Goal: Task Accomplishment & Management: Complete application form

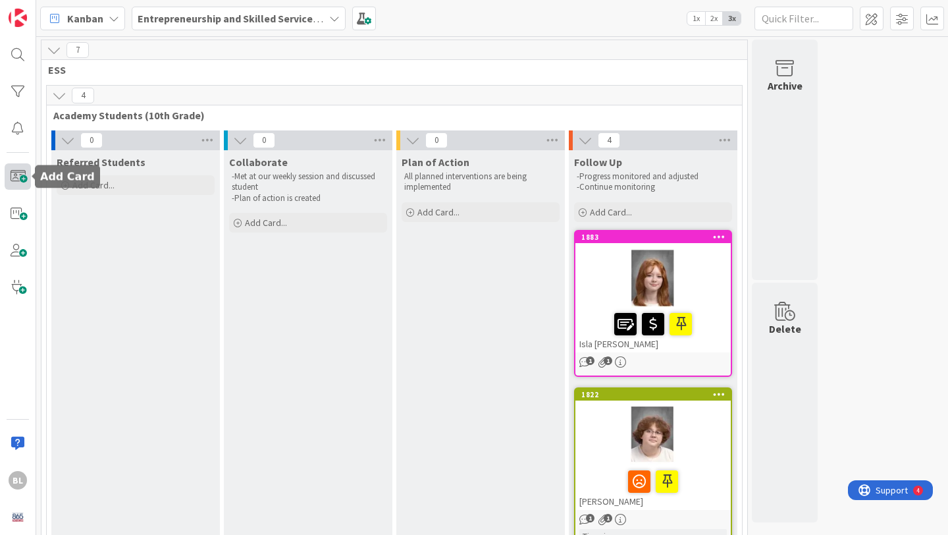
click at [16, 178] on span at bounding box center [18, 176] width 26 height 26
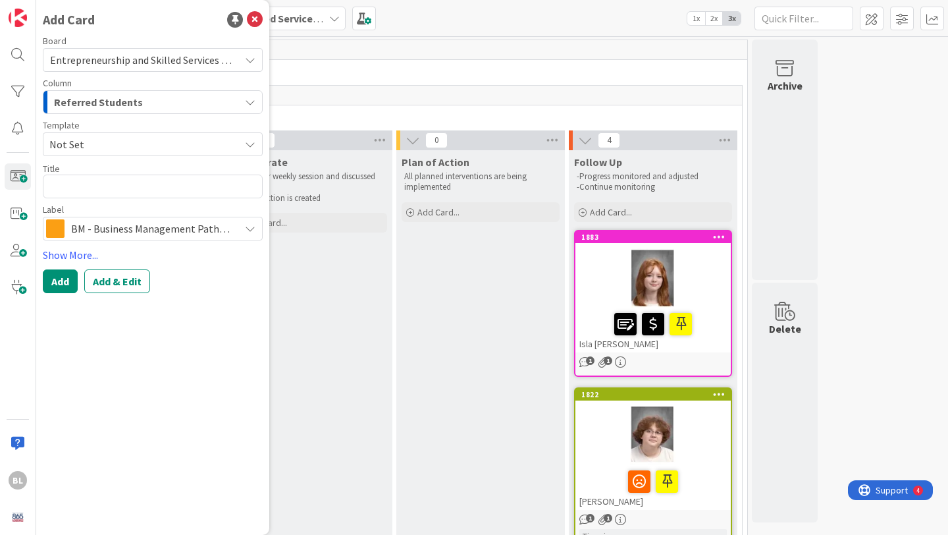
click at [98, 141] on span "Not Set" at bounding box center [139, 144] width 180 height 17
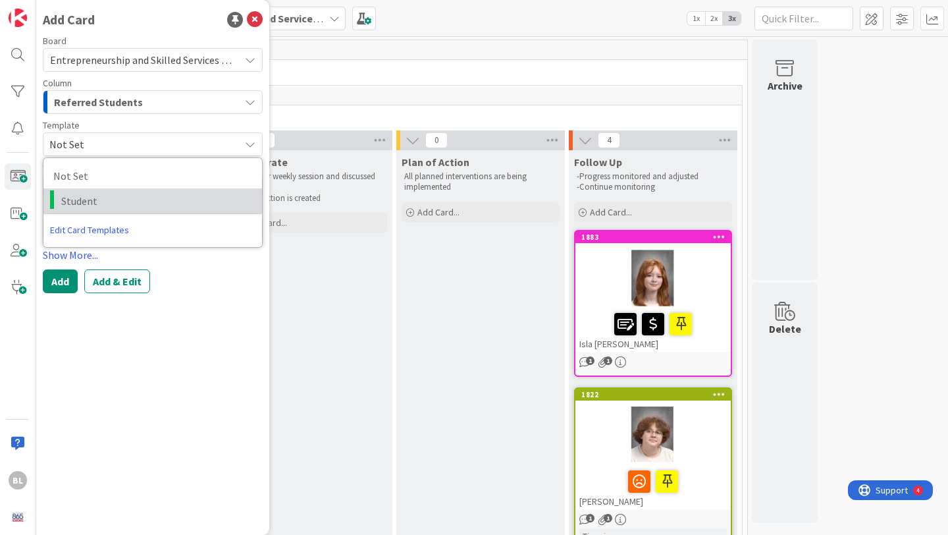
click at [83, 196] on span "Student" at bounding box center [156, 200] width 191 height 17
type textarea "x"
type textarea "Student"
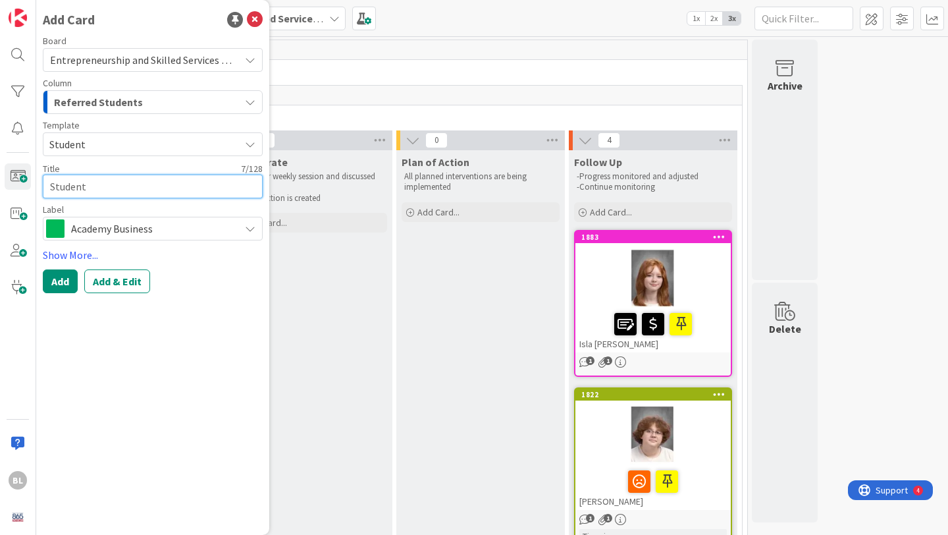
click at [74, 187] on textarea "Student" at bounding box center [153, 186] width 220 height 24
type textarea "x"
type textarea "StudeJnt"
type textarea "x"
type textarea "StudeJont"
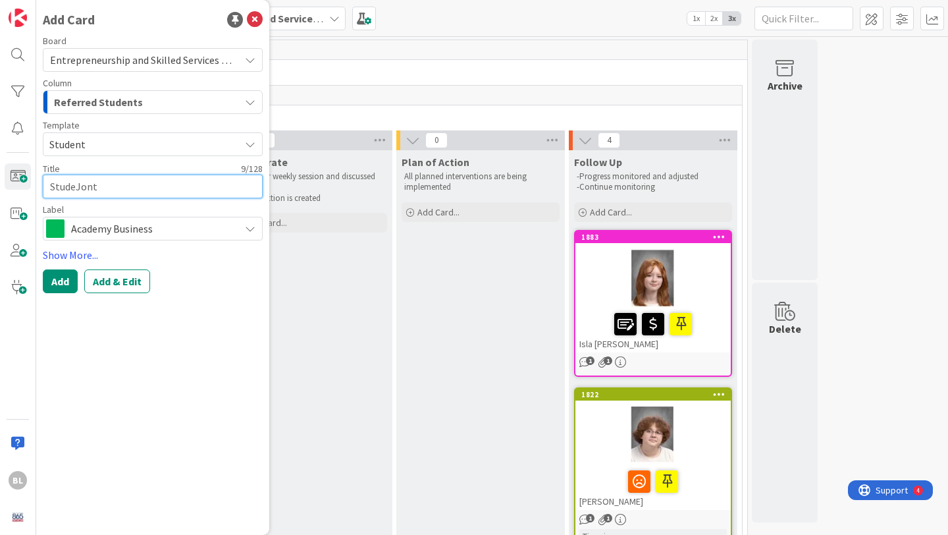
type textarea "x"
type textarea "StudeJonnt"
type textarea "x"
type textarea "StudeJonant"
type textarea "x"
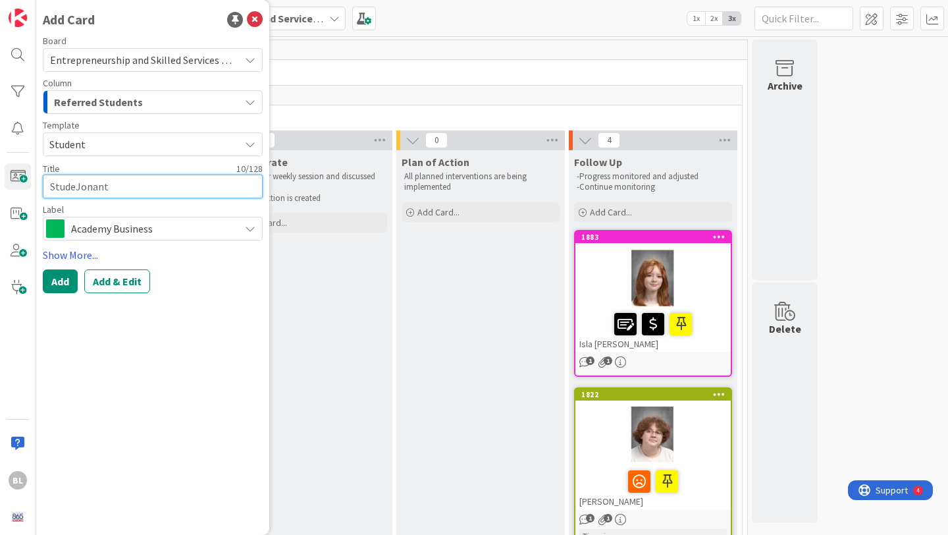
type textarea "StudeJonatnt"
type textarea "x"
type textarea "StudeJonathnt"
type textarea "x"
type textarea "StudeJonathant"
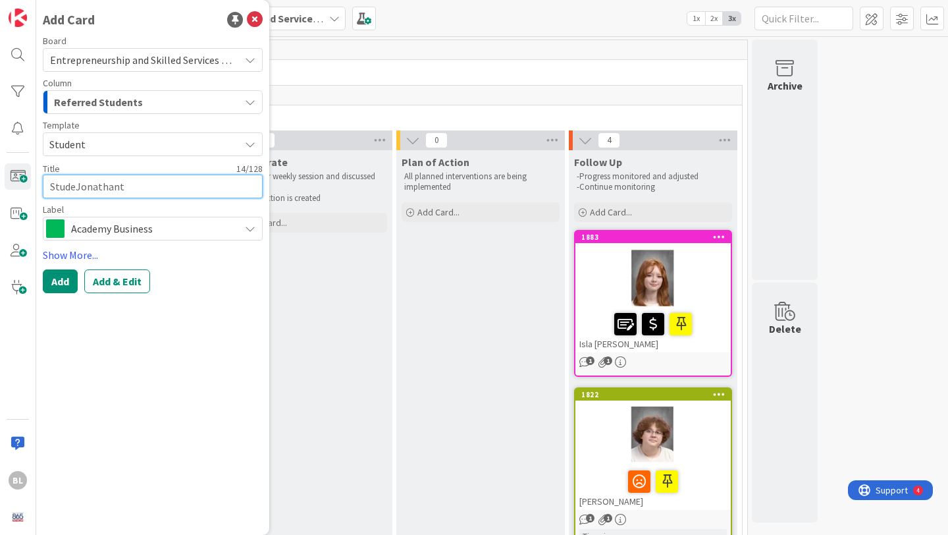
type textarea "x"
type textarea "StudeJonathannt"
type textarea "x"
type textarea "StudeJonathant"
type textarea "x"
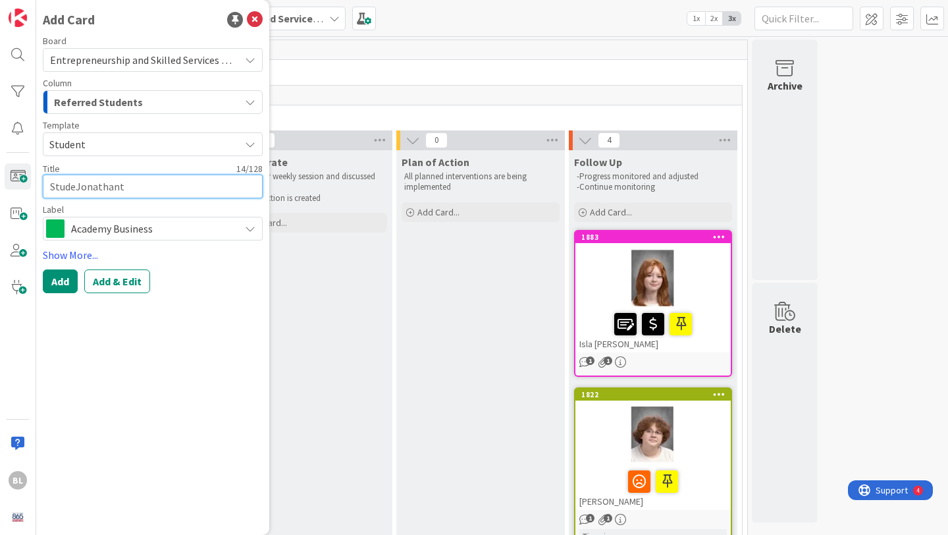
type textarea "StudeJonathnt"
type textarea "x"
type textarea "StudeJonatnt"
type textarea "x"
type textarea "StudeJonant"
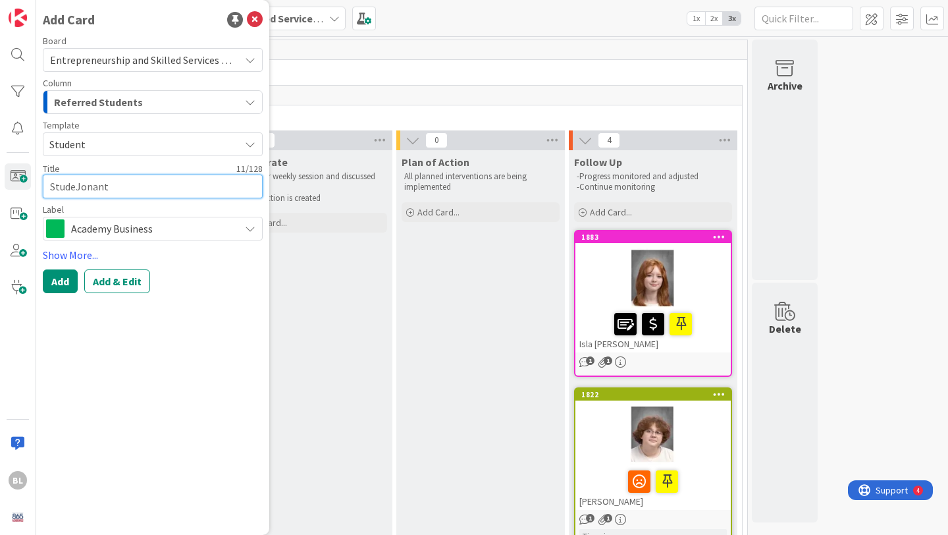
type textarea "x"
type textarea "StudeJonnt"
type textarea "x"
type textarea "StudeJont"
type textarea "x"
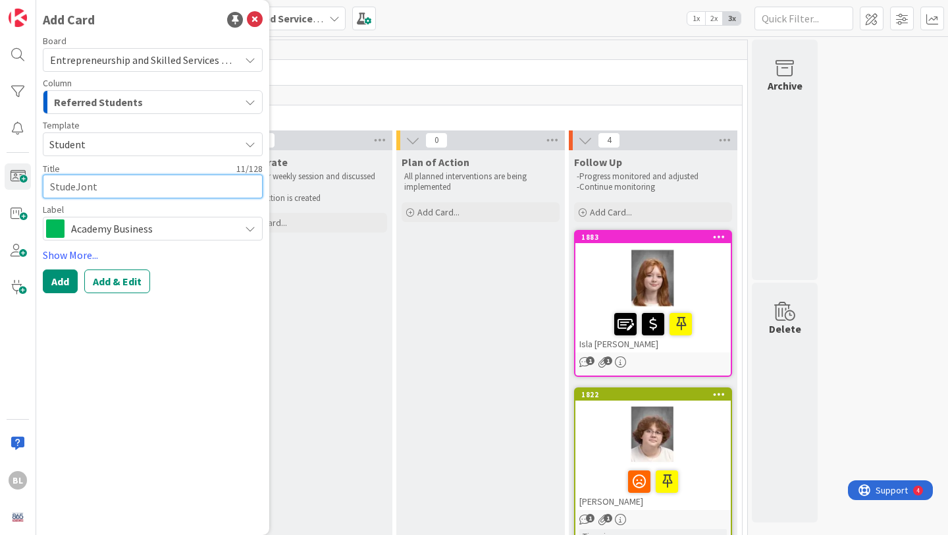
type textarea "StudeJnt"
type textarea "x"
type textarea "Student"
type textarea "x"
type textarea "Studnt"
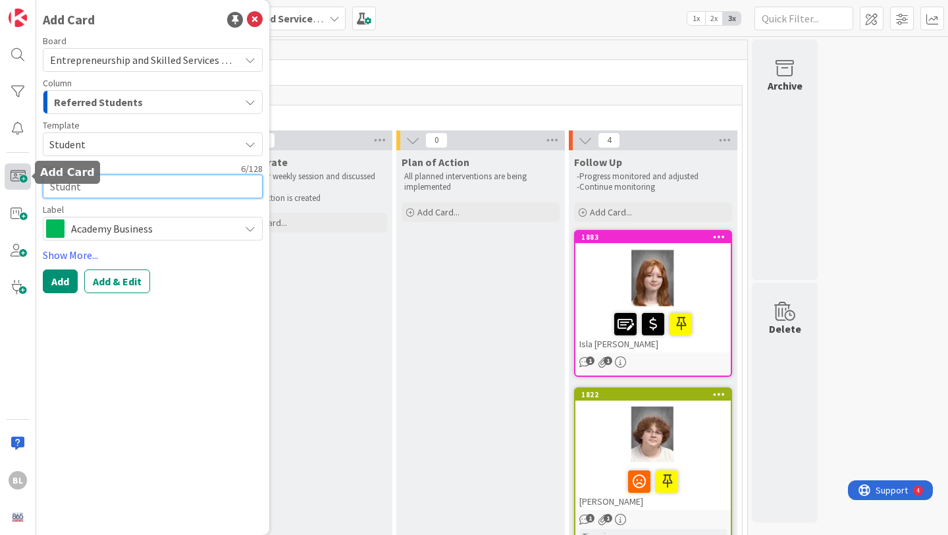
drag, startPoint x: 90, startPoint y: 190, endPoint x: 9, endPoint y: 185, distance: 81.1
click at [9, 185] on div "BL Add Card Board Entrepreneurship and Skilled Services Interventions - [DATE]-…" at bounding box center [18, 267] width 36 height 535
type textarea "x"
type textarea "J"
type textarea "x"
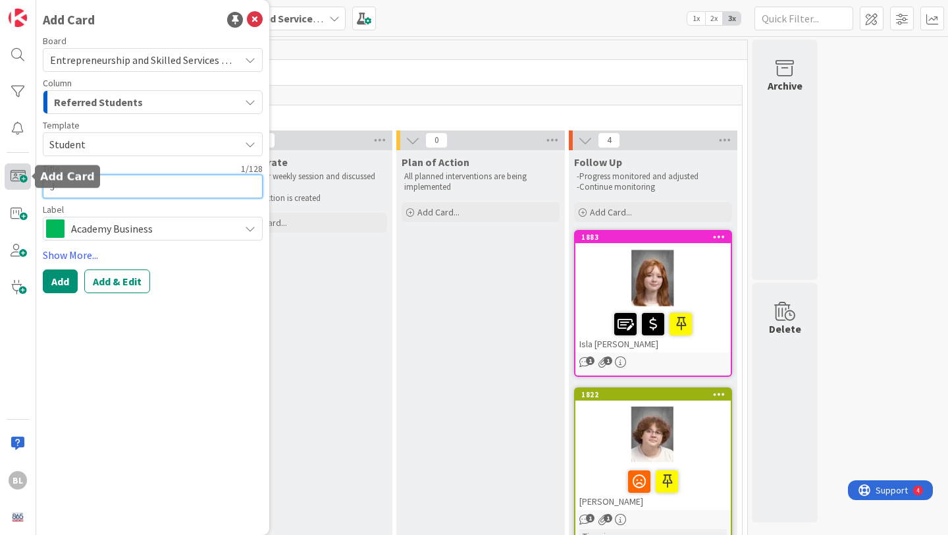
type textarea "Jo"
type textarea "x"
type textarea "Joh"
type textarea "x"
type textarea "[PERSON_NAME]"
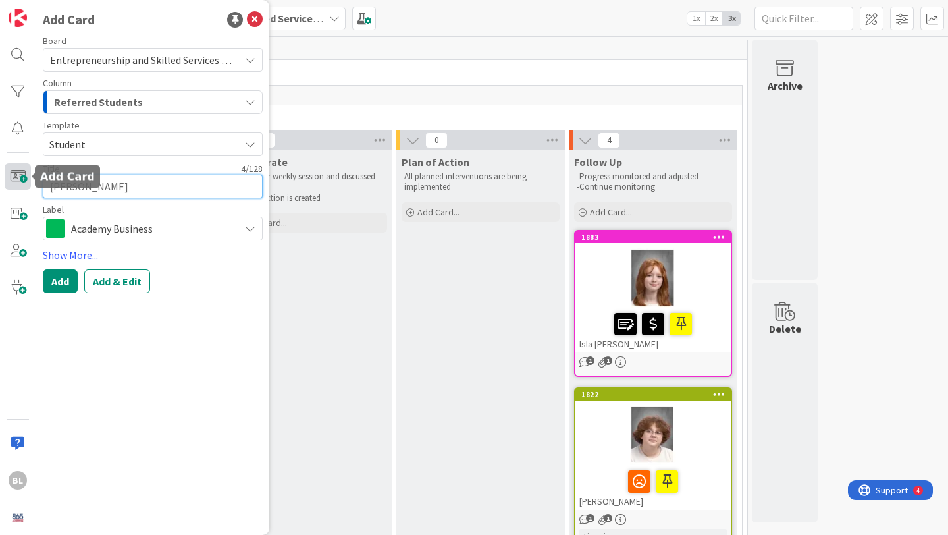
type textarea "x"
type textarea "Johnat"
type textarea "x"
type textarea "[PERSON_NAME]"
type textarea "x"
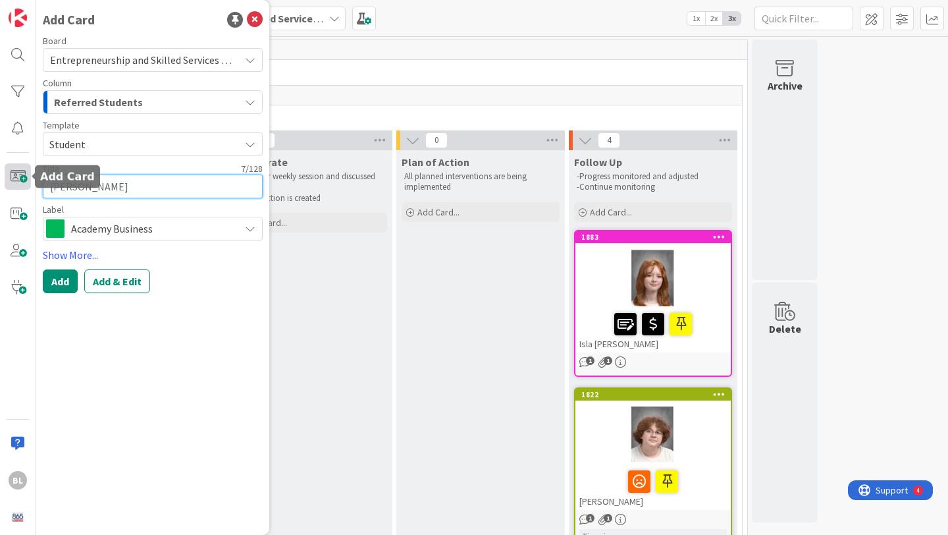
type textarea "[PERSON_NAME]"
type textarea "x"
type textarea "[PERSON_NAME]"
type textarea "x"
type textarea "[PERSON_NAME]"
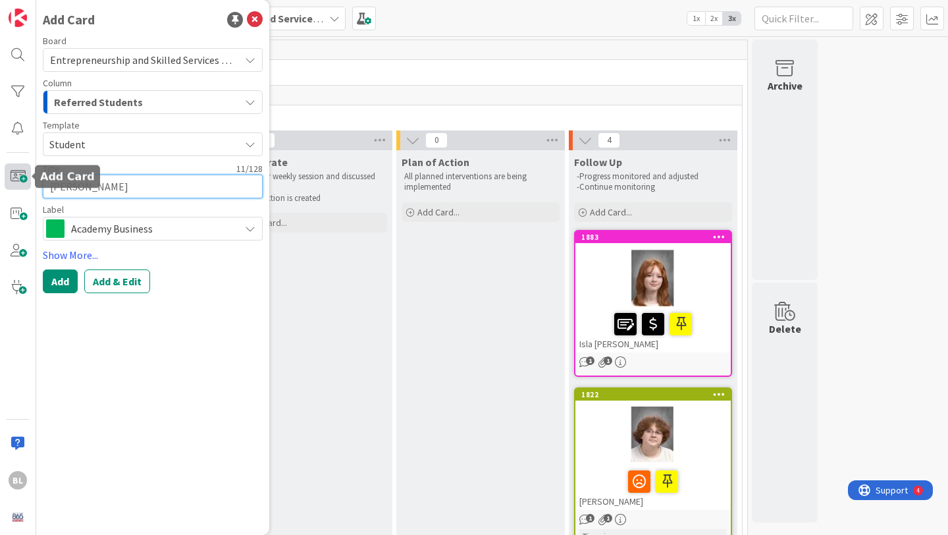
type textarea "x"
type textarea "[PERSON_NAME]"
type textarea "x"
type textarea "[PERSON_NAME]"
type textarea "x"
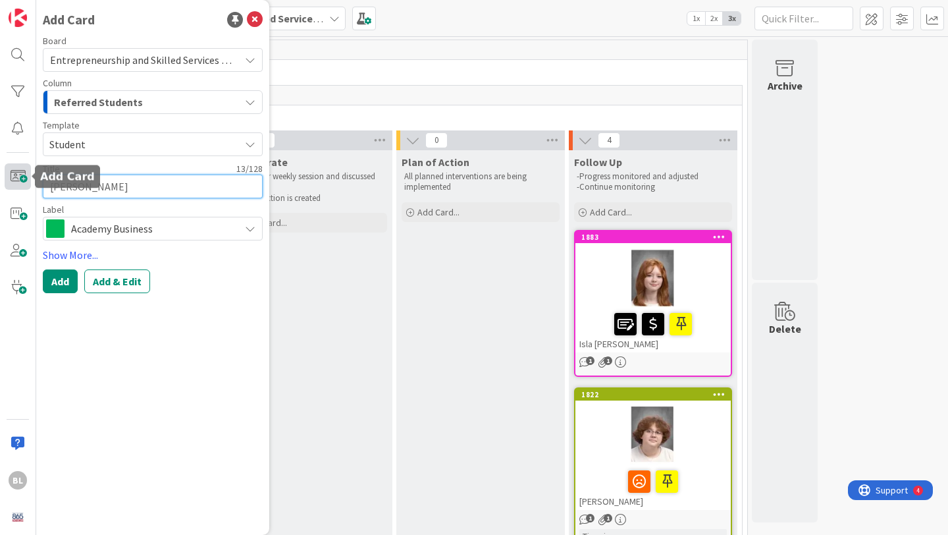
type textarea "[PERSON_NAME]"
type textarea "x"
type textarea "[PERSON_NAME]"
type textarea "x"
type textarea "[PERSON_NAME]"
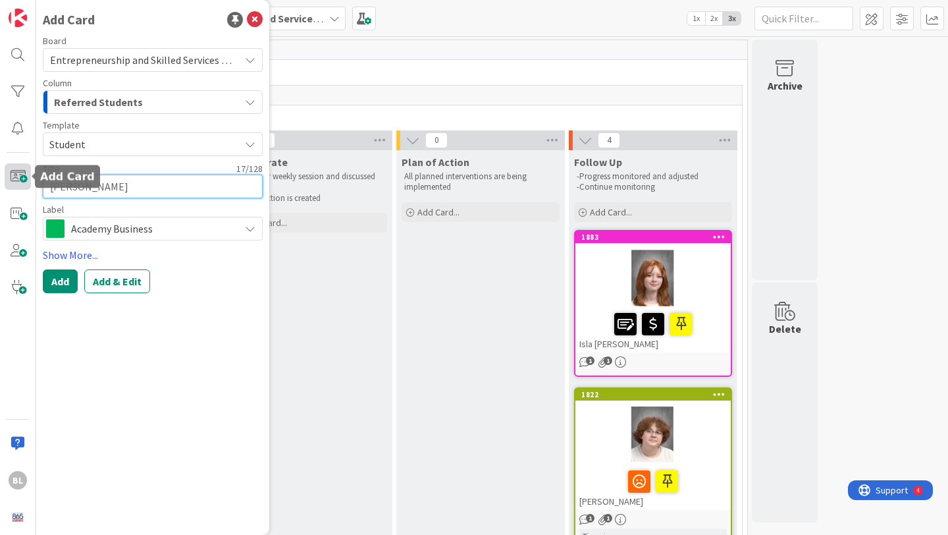
type textarea "x"
type textarea "[PERSON_NAME]"
type textarea "x"
type textarea "[PERSON_NAME]"
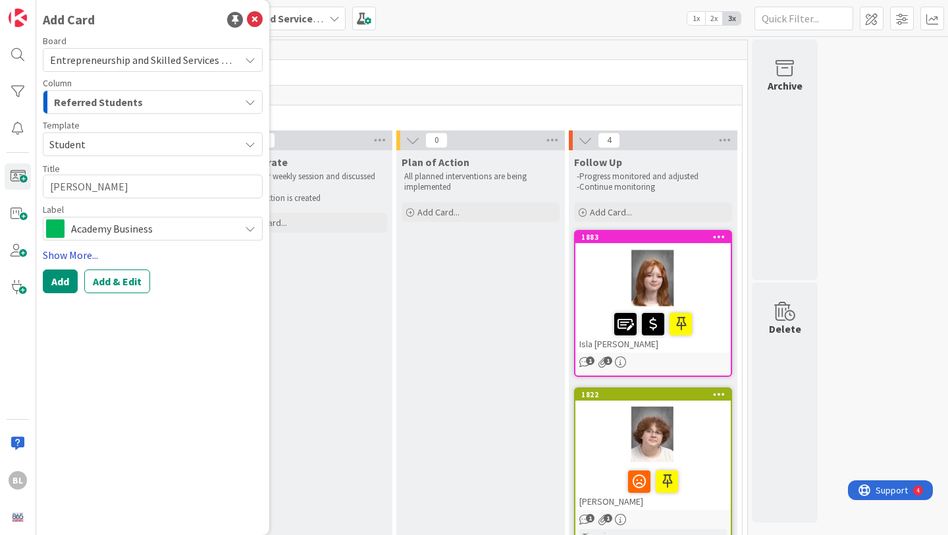
click at [72, 254] on link "Show More..." at bounding box center [153, 255] width 220 height 16
type textarea "x"
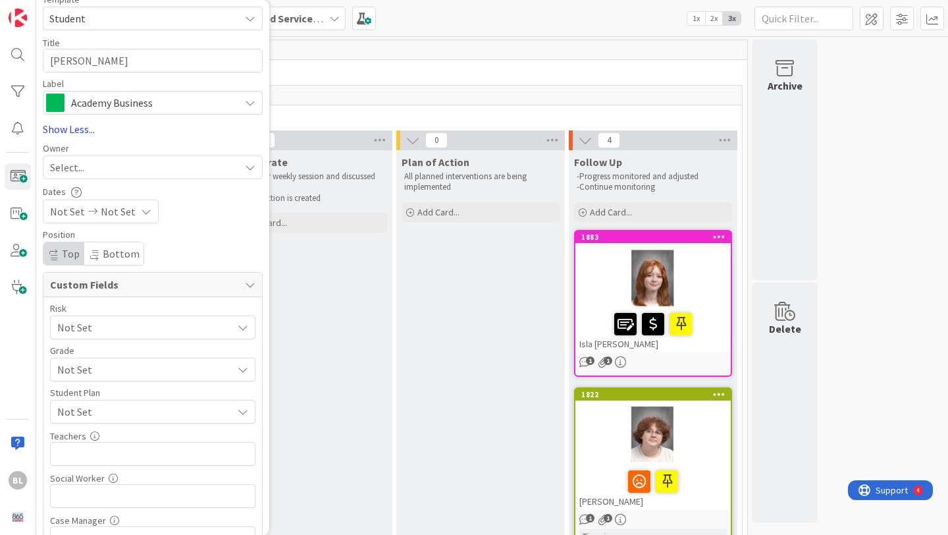
scroll to position [230, 0]
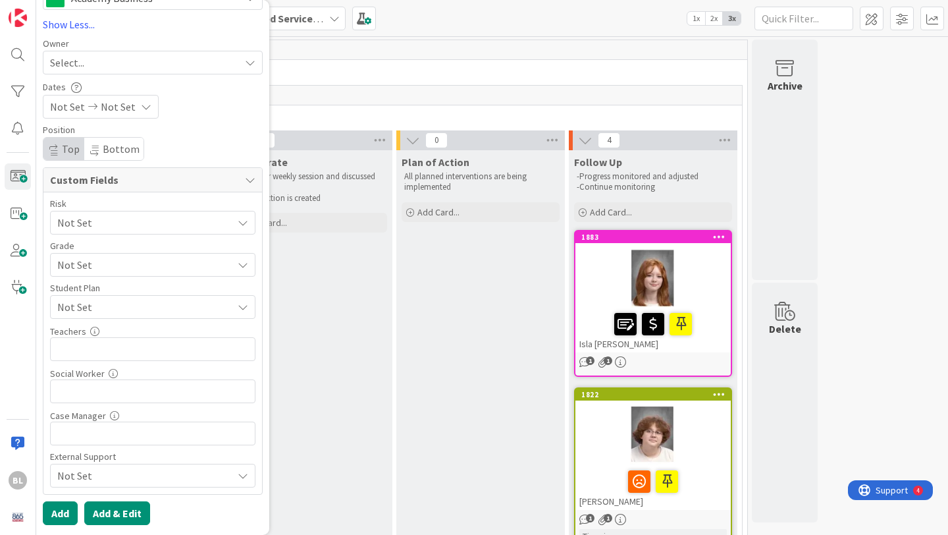
click at [115, 511] on button "Add & Edit" at bounding box center [117, 513] width 66 height 24
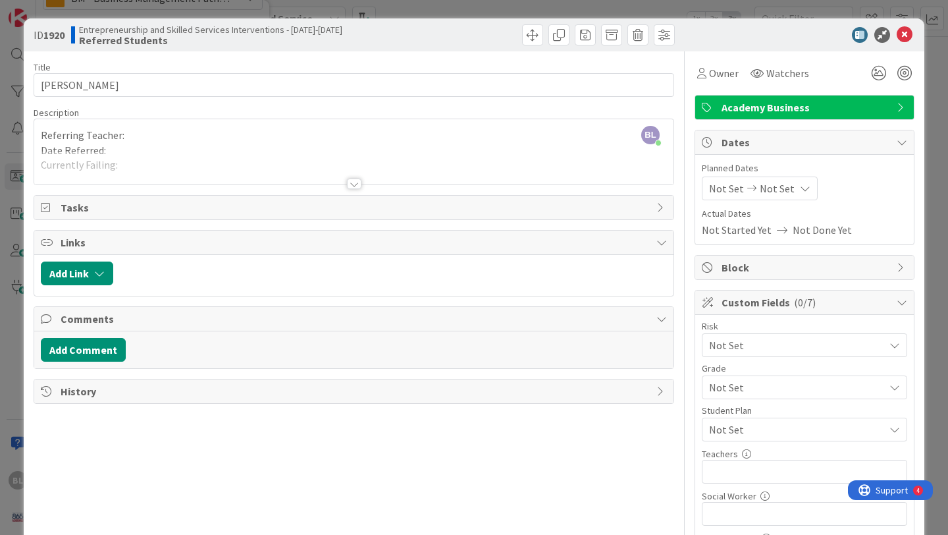
click at [354, 183] on div at bounding box center [354, 183] width 14 height 11
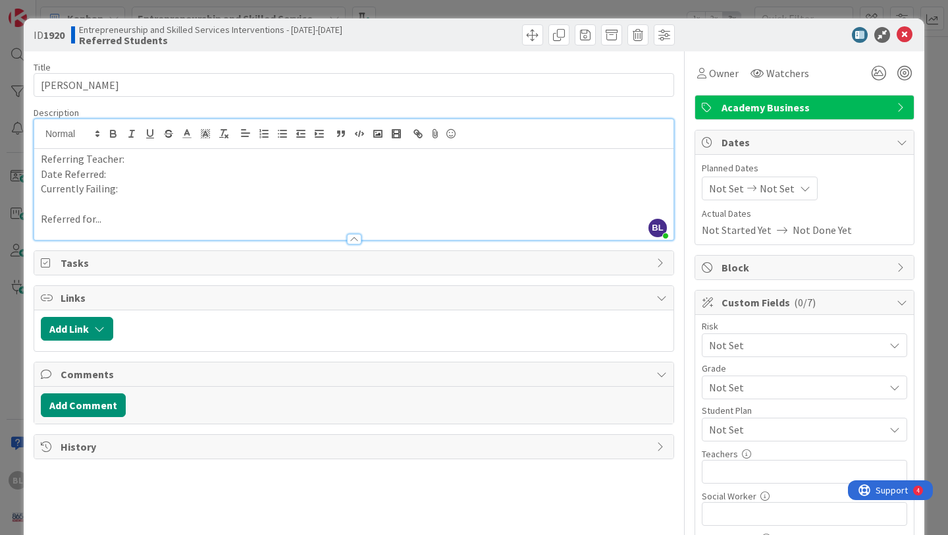
click at [109, 221] on p "Referred for..." at bounding box center [354, 218] width 626 height 15
click at [129, 159] on p "Referring Teacher:" at bounding box center [354, 158] width 626 height 15
click at [113, 175] on p "Date Referred:" at bounding box center [354, 174] width 626 height 15
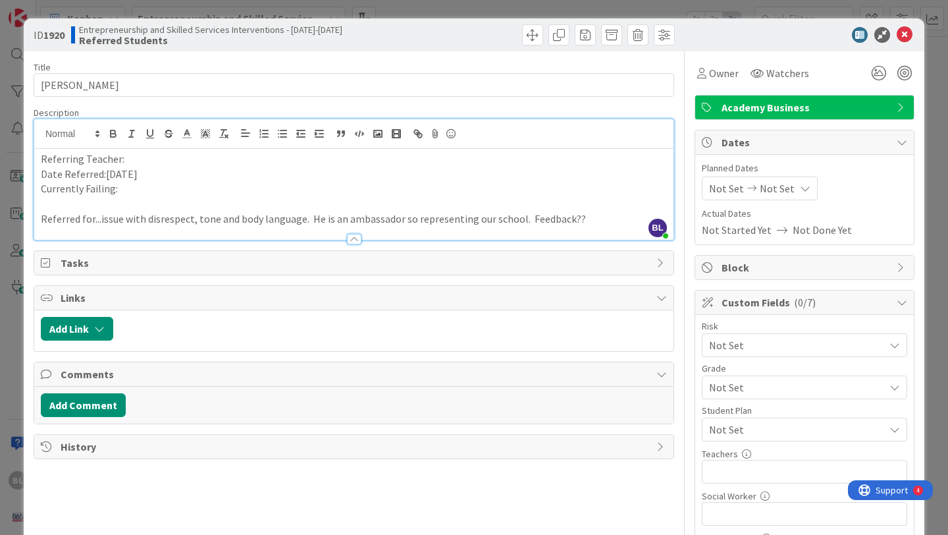
click at [124, 190] on p "Currently Failing:" at bounding box center [354, 188] width 626 height 15
click at [130, 159] on p "Referring Teacher:" at bounding box center [354, 158] width 626 height 15
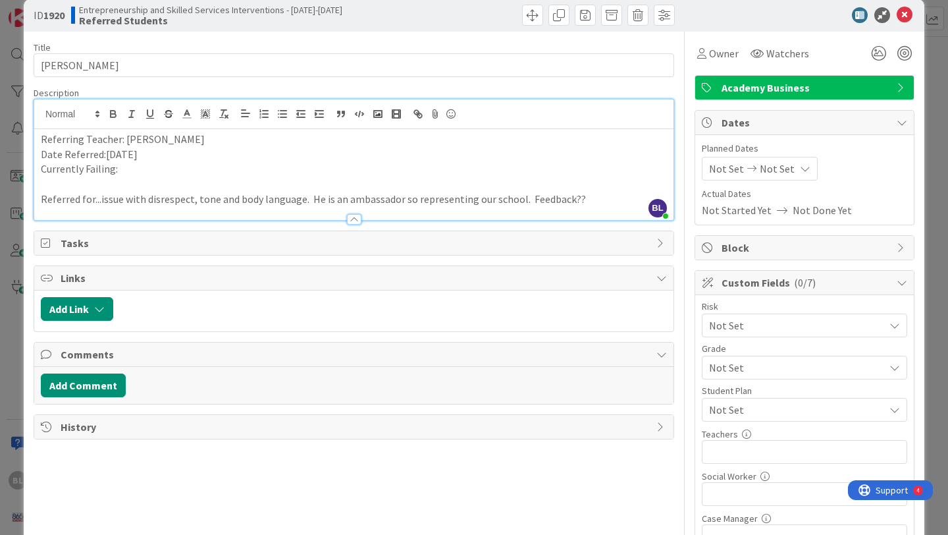
scroll to position [14, 0]
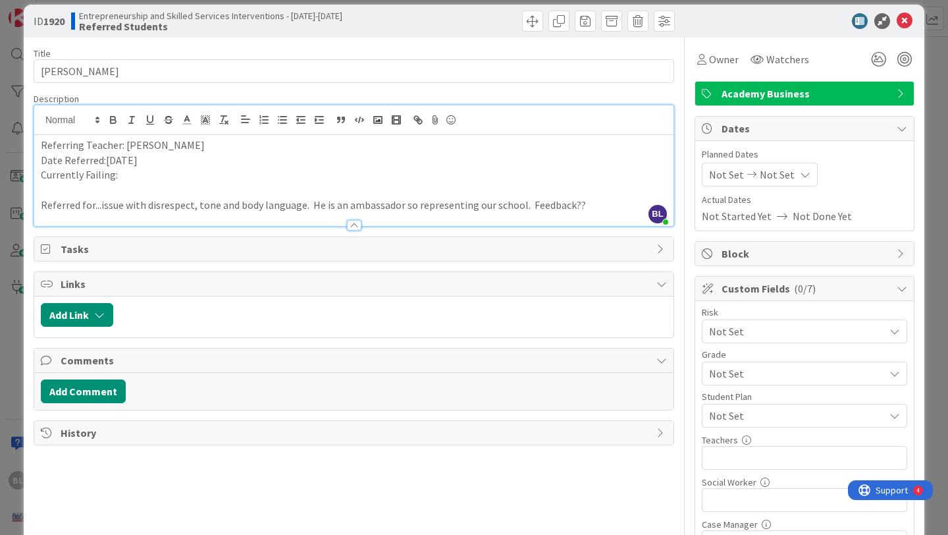
click at [901, 90] on icon at bounding box center [902, 93] width 11 height 11
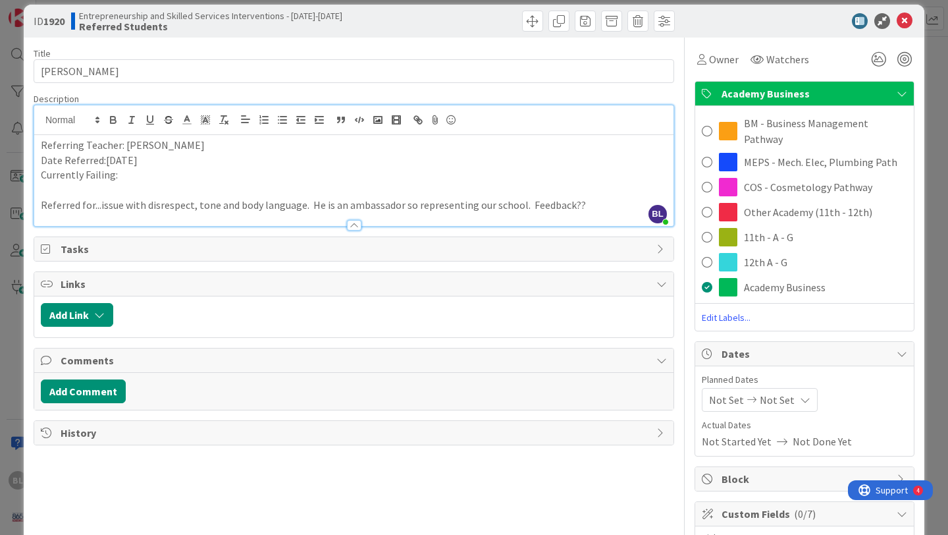
click at [901, 90] on icon at bounding box center [902, 93] width 11 height 11
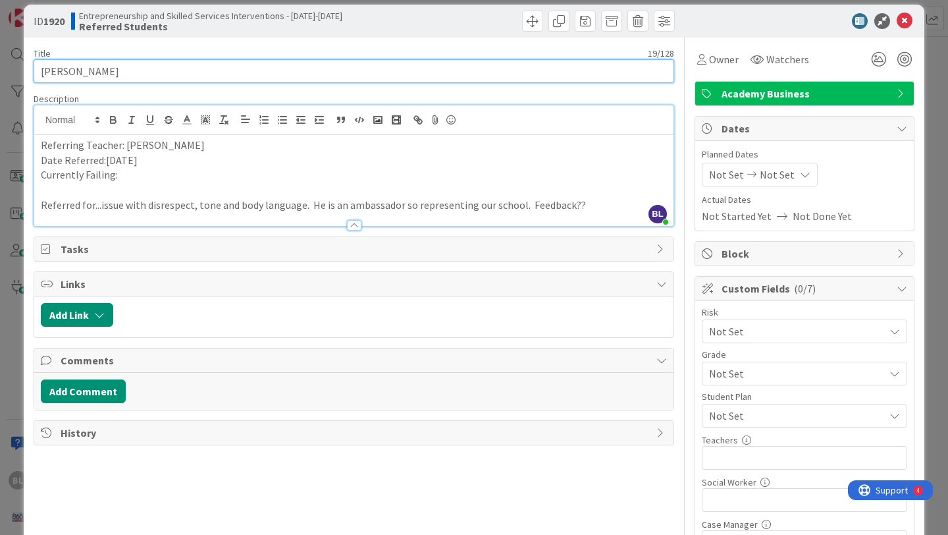
click at [82, 72] on input "[PERSON_NAME]" at bounding box center [354, 71] width 640 height 24
click at [118, 72] on input "[PERSON_NAME]" at bounding box center [354, 71] width 640 height 24
type input "[PERSON_NAME]"
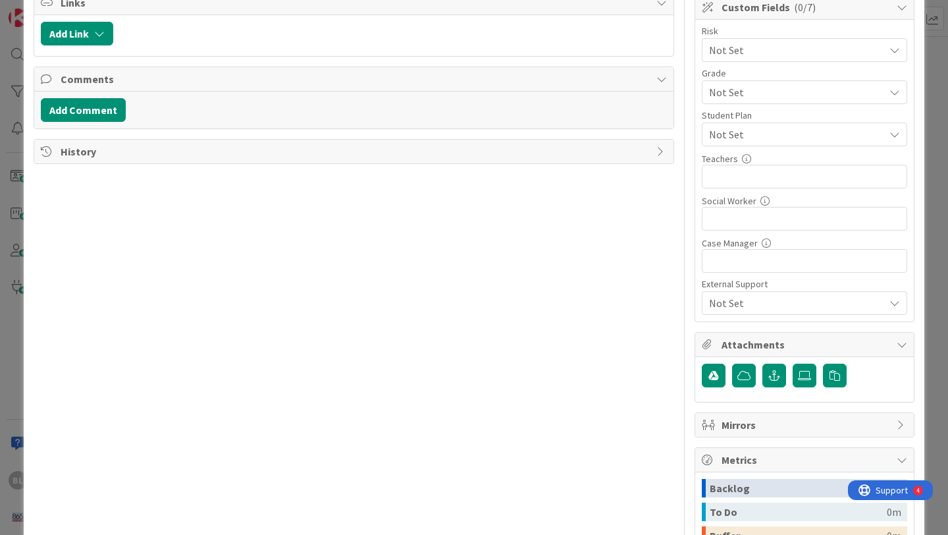
scroll to position [298, 0]
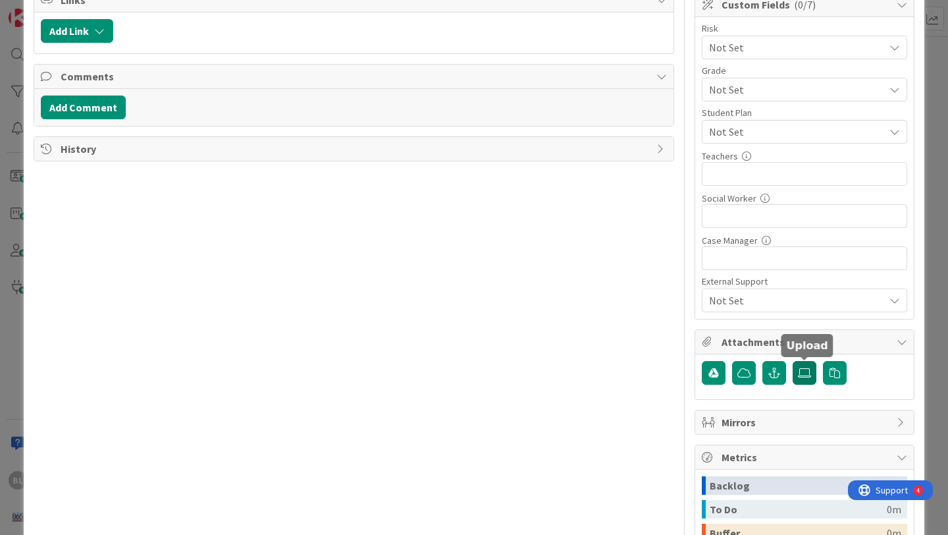
click at [810, 373] on icon at bounding box center [804, 372] width 13 height 11
click at [793, 361] on input "file" at bounding box center [793, 361] width 0 height 0
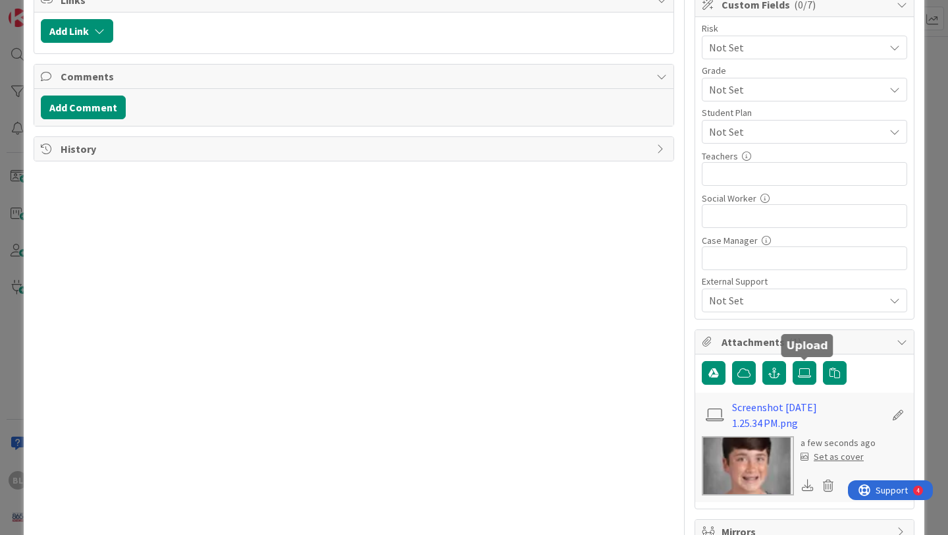
click at [832, 457] on div "Set as cover" at bounding box center [831, 457] width 63 height 14
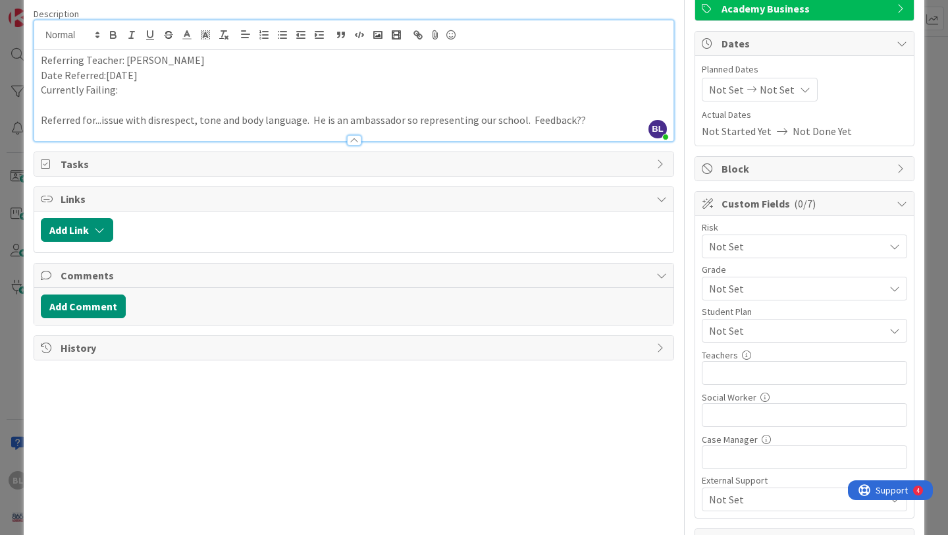
scroll to position [101, 0]
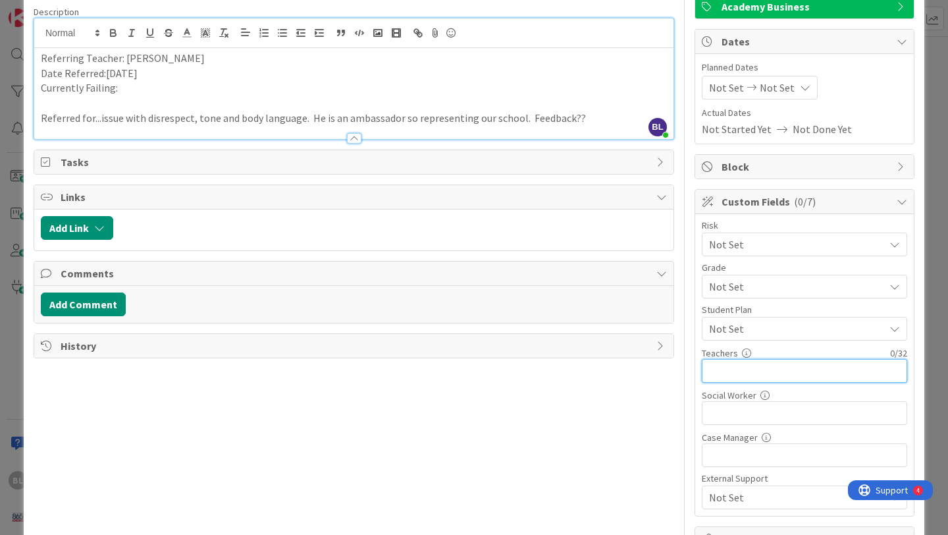
click at [723, 371] on input "text" at bounding box center [804, 371] width 205 height 24
click at [807, 369] on input "[PERSON_NAME], La. [PERSON_NAME][GEOGRAPHIC_DATA]" at bounding box center [804, 371] width 205 height 24
click at [756, 369] on input "[PERSON_NAME], La. [PERSON_NAME][GEOGRAPHIC_DATA]" at bounding box center [804, 371] width 205 height 24
click at [852, 370] on input "[PERSON_NAME],La. [PERSON_NAME][GEOGRAPHIC_DATA]" at bounding box center [804, 371] width 205 height 24
type input "[PERSON_NAME],La. [PERSON_NAME], [PERSON_NAME]"
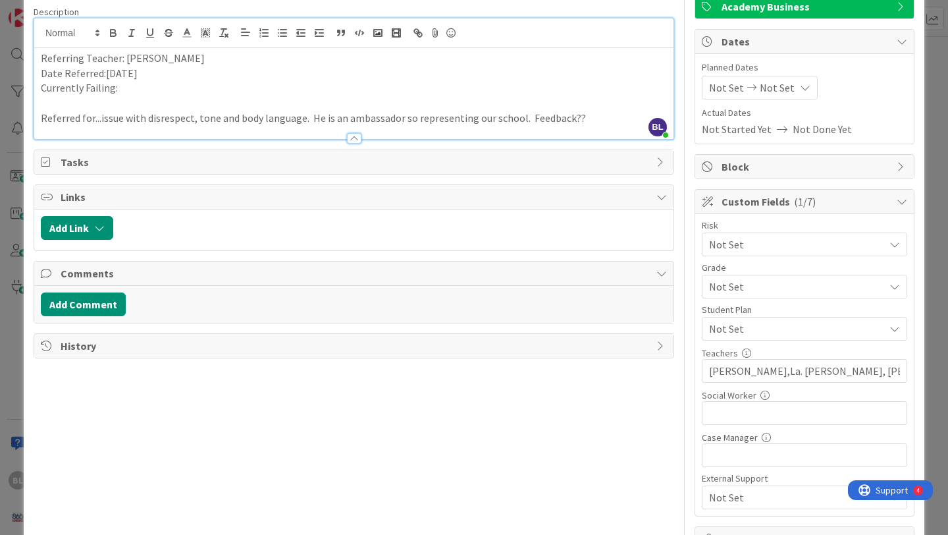
click at [124, 89] on p "Currently Failing:" at bounding box center [354, 87] width 626 height 15
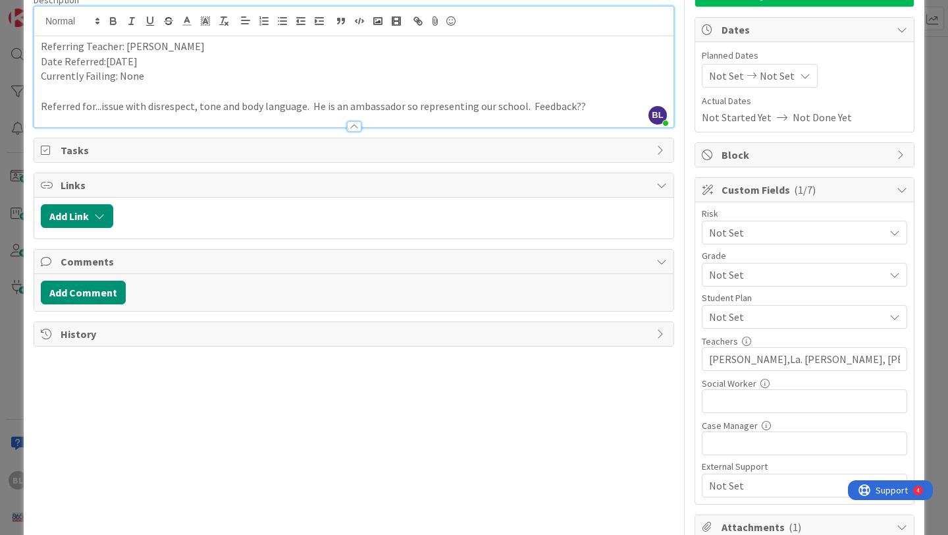
scroll to position [0, 0]
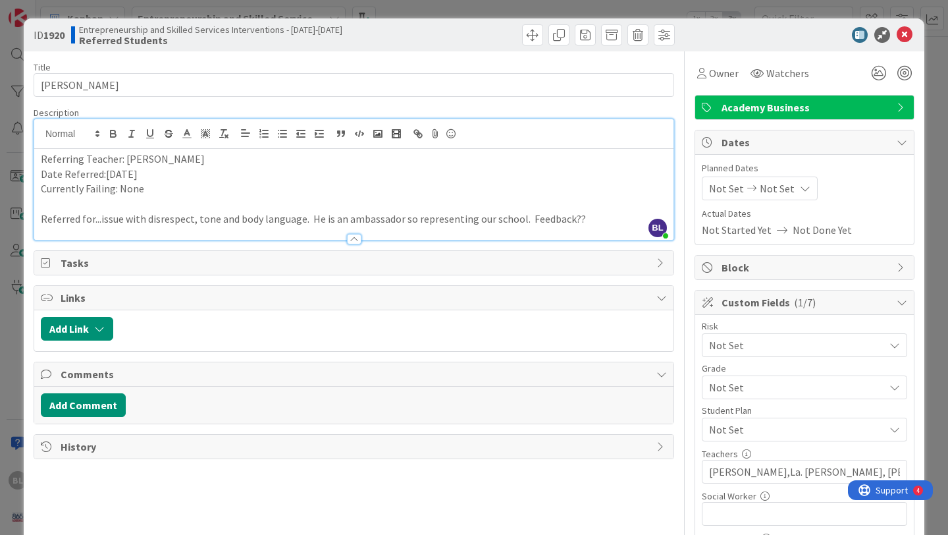
click at [898, 104] on icon at bounding box center [902, 107] width 11 height 11
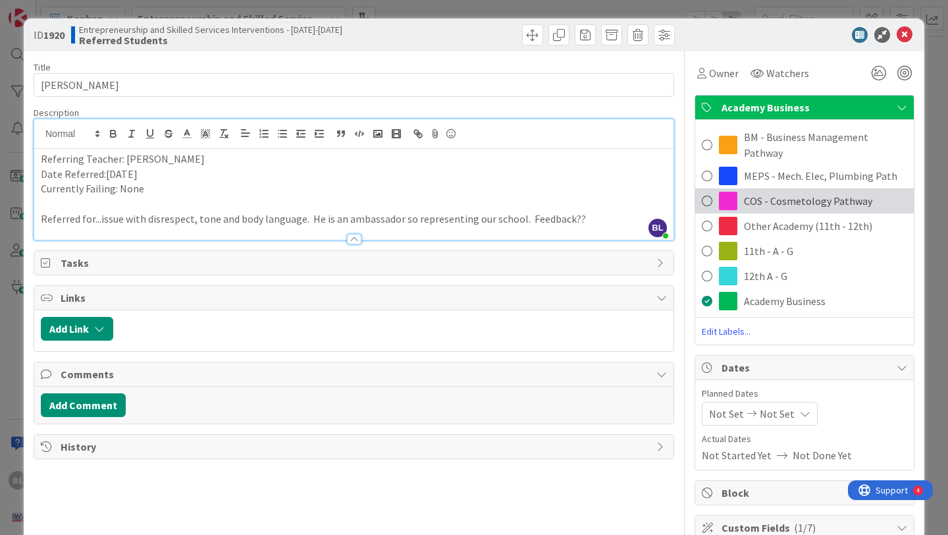
click at [707, 191] on span at bounding box center [707, 201] width 11 height 20
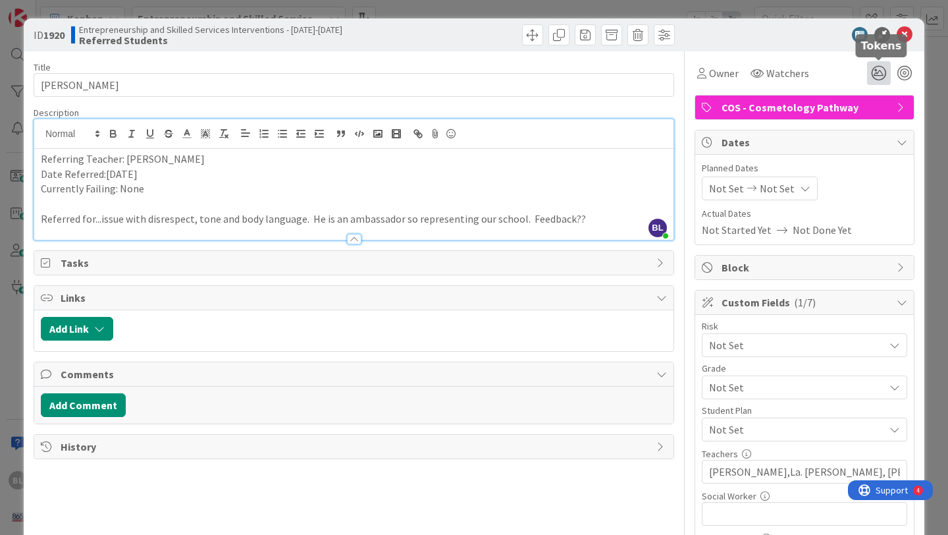
click at [879, 68] on icon at bounding box center [879, 73] width 24 height 24
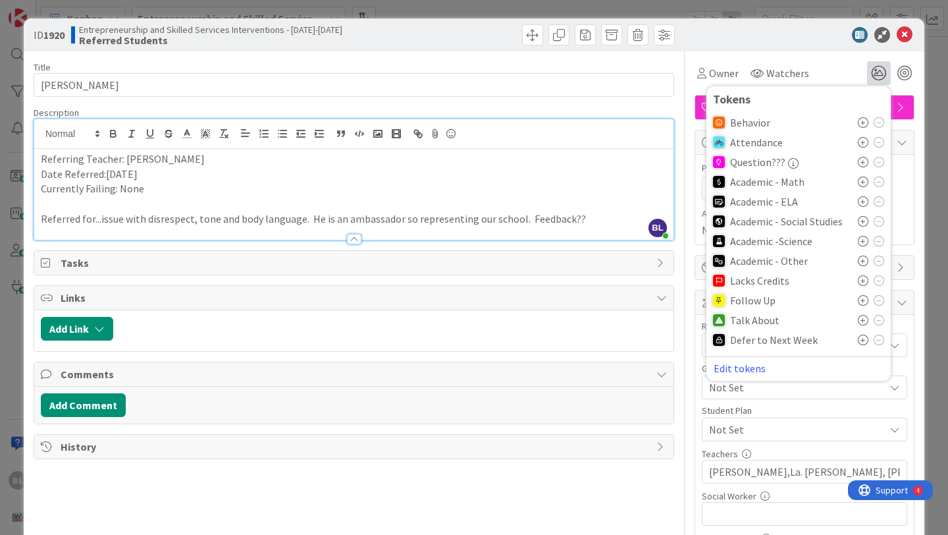
click at [862, 119] on icon at bounding box center [863, 122] width 11 height 11
click at [862, 322] on icon at bounding box center [863, 324] width 11 height 11
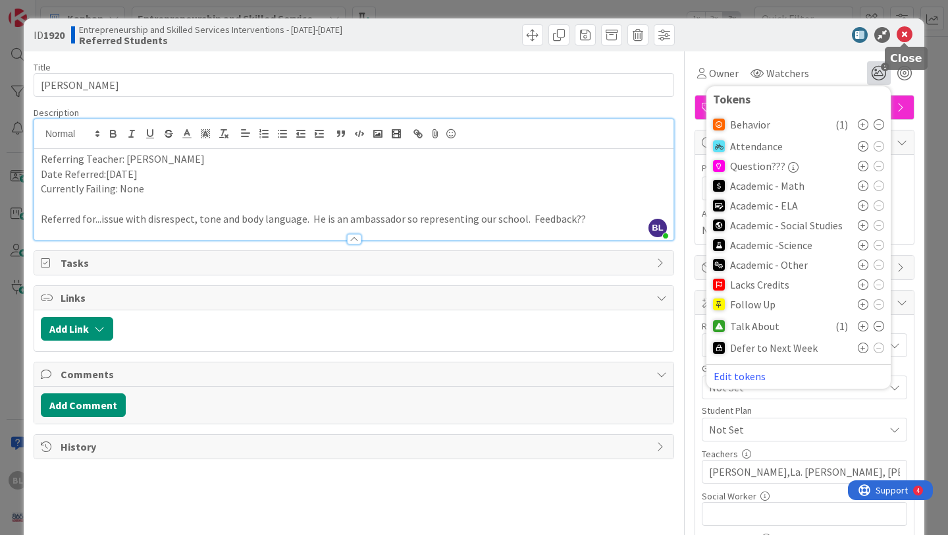
click at [902, 34] on icon at bounding box center [905, 35] width 16 height 16
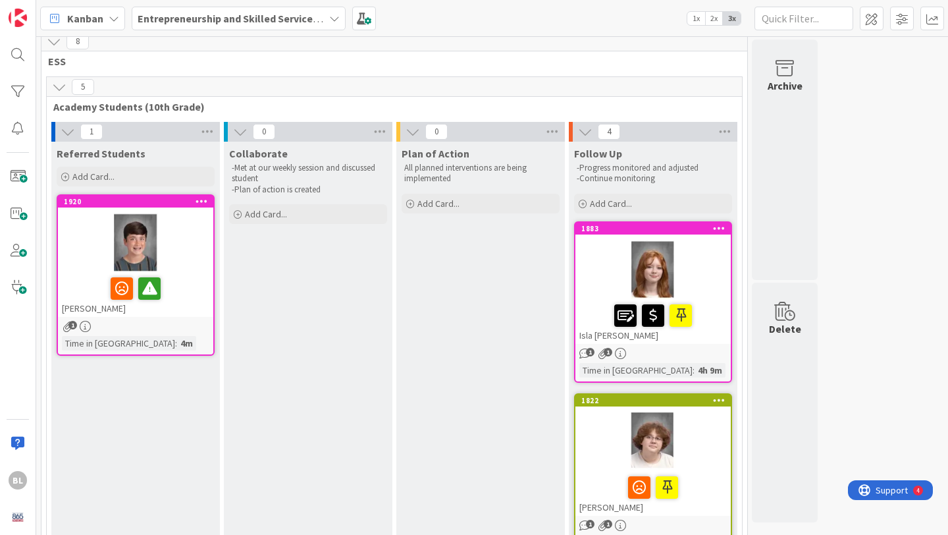
scroll to position [8, 0]
